Goal: Download file/media

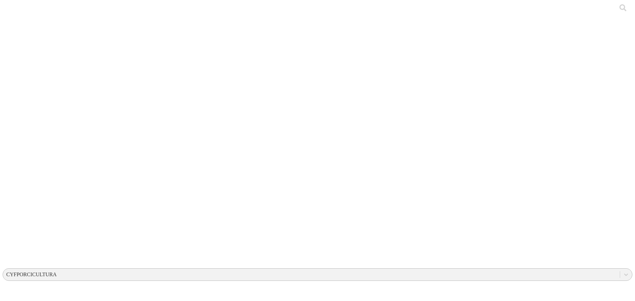
click at [541, 270] on div "CYFPORCICULTURA" at bounding box center [311, 275] width 617 height 10
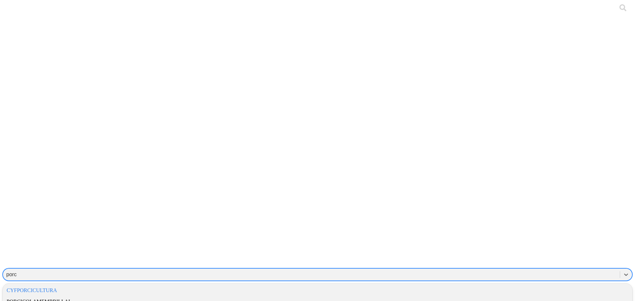
type input "porci"
click at [526, 296] on div "PORCICOLAMEMBRILLAL" at bounding box center [318, 301] width 630 height 11
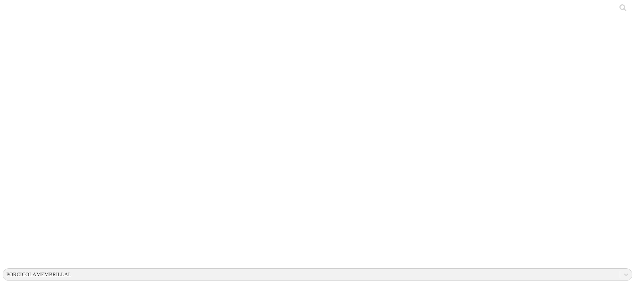
drag, startPoint x: 241, startPoint y: 84, endPoint x: 92, endPoint y: 83, distance: 148.6
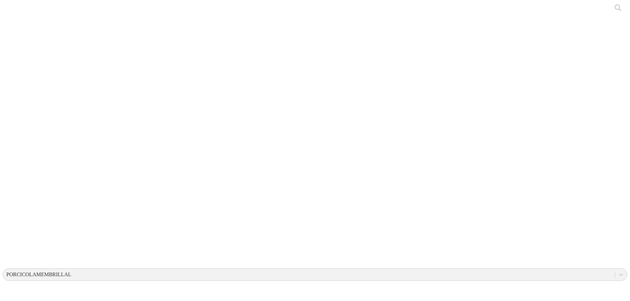
copy div "CONSOLIDADO LOTES CEBA Y PRECEBO [DATE] - [DATE].xlsx"
